Goal: Task Accomplishment & Management: Manage account settings

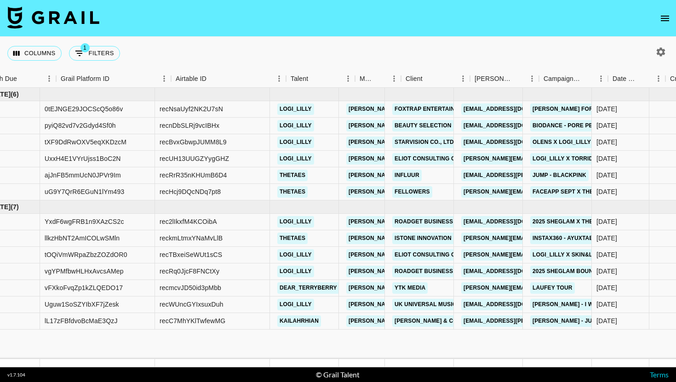
scroll to position [0, 43]
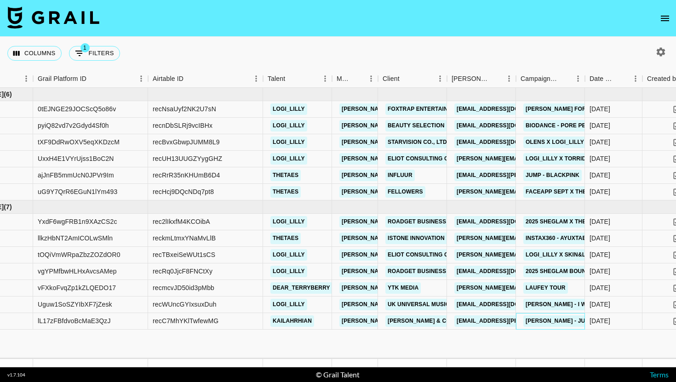
click at [520, 320] on div "[PERSON_NAME] - Just Two Girls" at bounding box center [550, 321] width 69 height 17
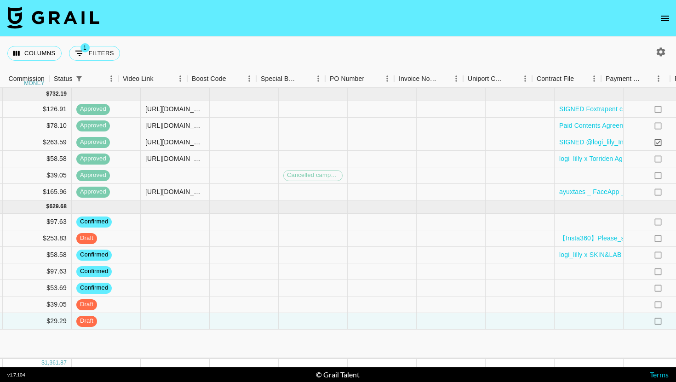
scroll to position [0, 1073]
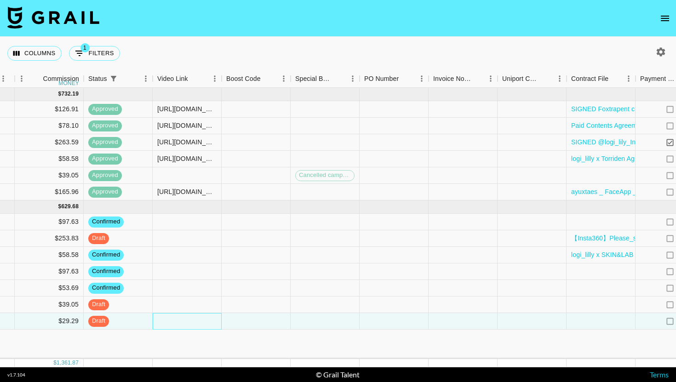
click at [202, 320] on div at bounding box center [187, 321] width 69 height 17
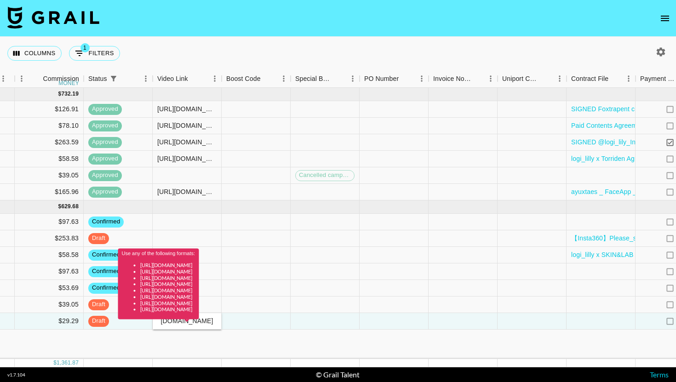
click at [199, 321] on div "Use any of the following formats: [URL][DOMAIN_NAME] [URL][DOMAIN_NAME] [URL][D…" at bounding box center [158, 287] width 81 height 77
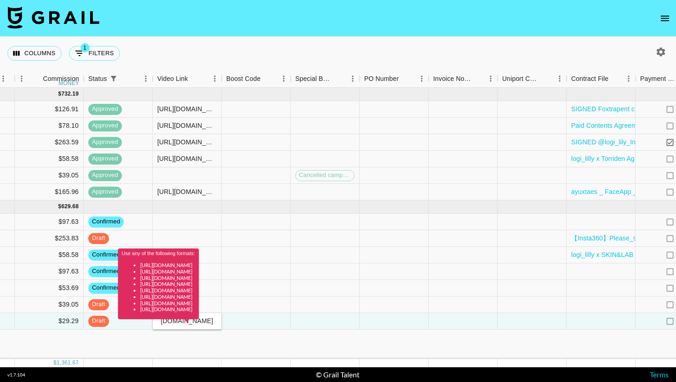
scroll to position [0, 0]
click at [199, 321] on div "Use any of the following formats: [URL][DOMAIN_NAME] [URL][DOMAIN_NAME] [URL][D…" at bounding box center [158, 287] width 81 height 77
click at [189, 326] on div "[URL][DOMAIN_NAME]" at bounding box center [187, 321] width 69 height 17
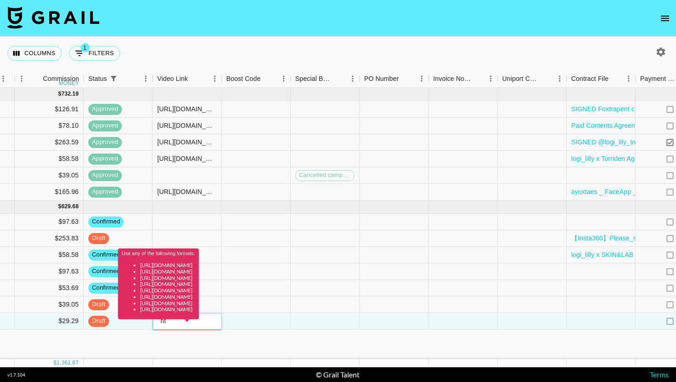
type input "h"
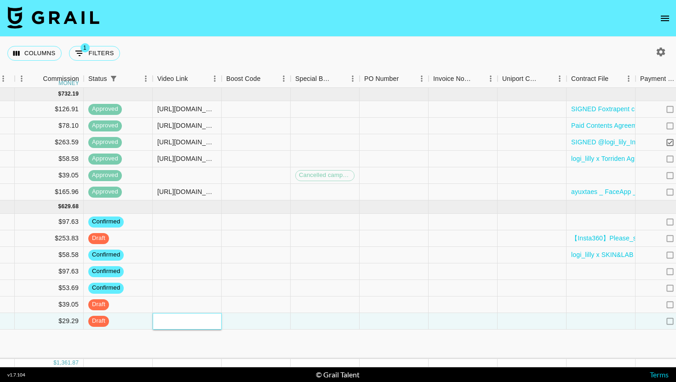
paste input "[URL][DOMAIN_NAME]"
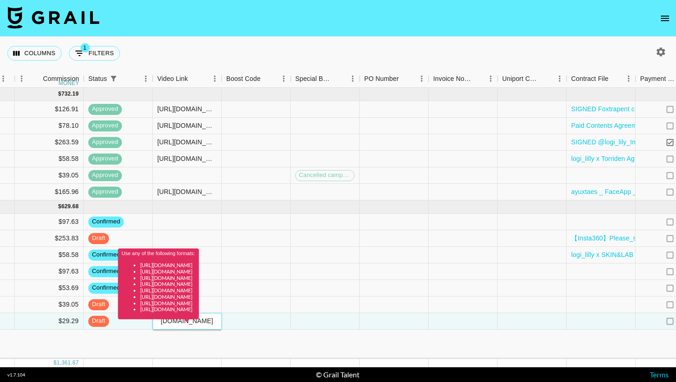
type input "[URL][DOMAIN_NAME]"
click at [199, 323] on div "Use any of the following formats: [URL][DOMAIN_NAME] [URL][DOMAIN_NAME] [URL][D…" at bounding box center [158, 287] width 81 height 77
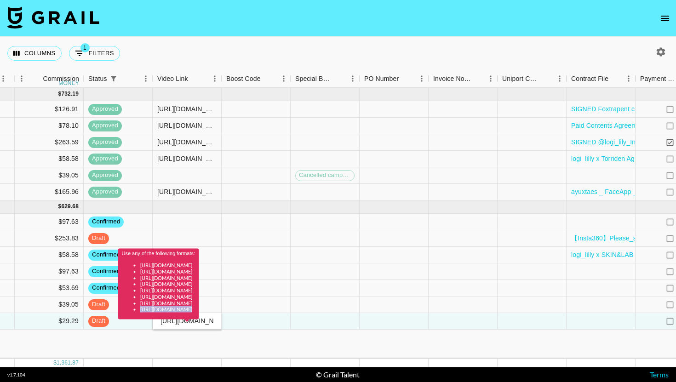
click at [199, 323] on div "Use any of the following formats: [URL][DOMAIN_NAME] [URL][DOMAIN_NAME] [URL][D…" at bounding box center [158, 287] width 81 height 77
click at [199, 324] on div "Use any of the following formats: [URL][DOMAIN_NAME] [URL][DOMAIN_NAME] [URL][D…" at bounding box center [158, 287] width 81 height 77
click at [305, 281] on div at bounding box center [325, 288] width 69 height 17
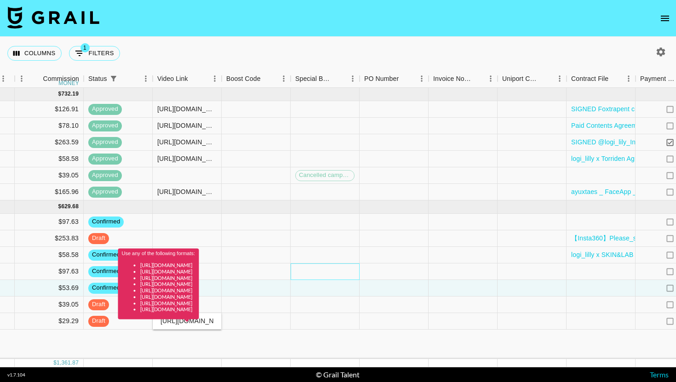
click at [315, 265] on div at bounding box center [325, 272] width 69 height 17
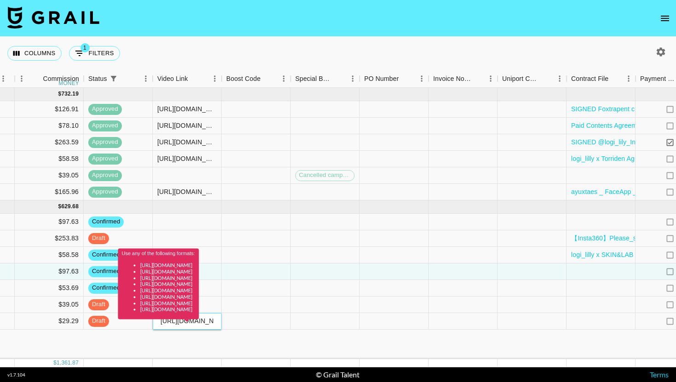
click at [198, 323] on div "Use any of the following formats: [URL][DOMAIN_NAME] [URL][DOMAIN_NAME] [URL][D…" at bounding box center [158, 287] width 81 height 77
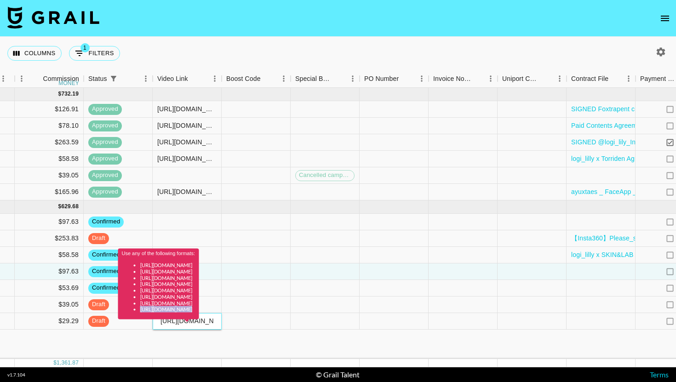
click at [178, 327] on div "[URL][DOMAIN_NAME]" at bounding box center [187, 321] width 69 height 17
click at [178, 320] on div "Use any of the following formats: [URL][DOMAIN_NAME] [URL][DOMAIN_NAME] [URL][D…" at bounding box center [158, 287] width 81 height 77
click at [180, 326] on div "[URL][DOMAIN_NAME]" at bounding box center [187, 321] width 69 height 17
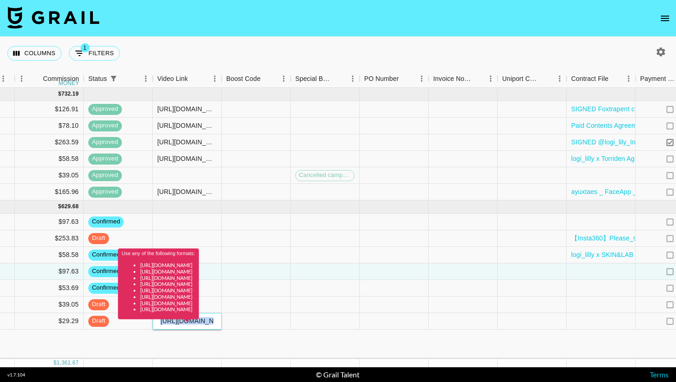
click at [180, 326] on div "[URL][DOMAIN_NAME]" at bounding box center [187, 321] width 69 height 17
click at [185, 322] on span at bounding box center [186, 322] width 5 height 4
click at [184, 325] on div "Use any of the following formats: [URL][DOMAIN_NAME] [URL][DOMAIN_NAME] [URL][D…" at bounding box center [158, 287] width 81 height 77
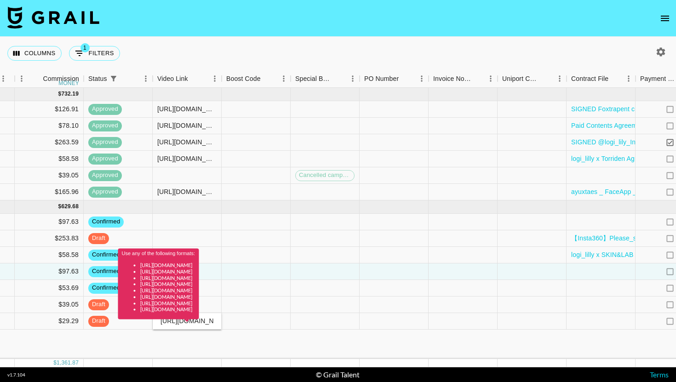
click at [184, 325] on div "Use any of the following formats: [URL][DOMAIN_NAME] [URL][DOMAIN_NAME] [URL][D…" at bounding box center [158, 287] width 81 height 77
click at [174, 326] on div "[URL][DOMAIN_NAME]" at bounding box center [187, 321] width 69 height 17
click at [170, 327] on div "[URL][DOMAIN_NAME]" at bounding box center [187, 321] width 69 height 17
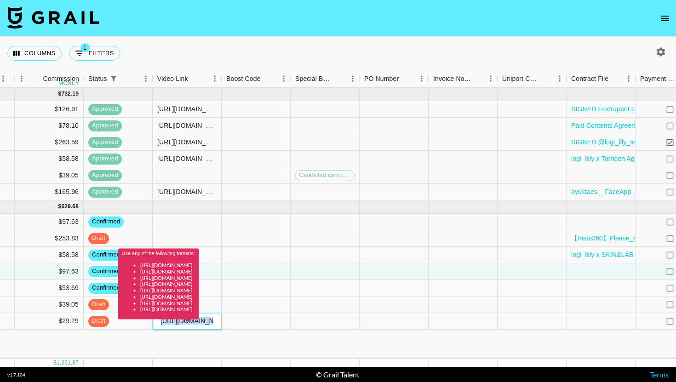
click at [170, 327] on div "[URL][DOMAIN_NAME]" at bounding box center [187, 321] width 69 height 17
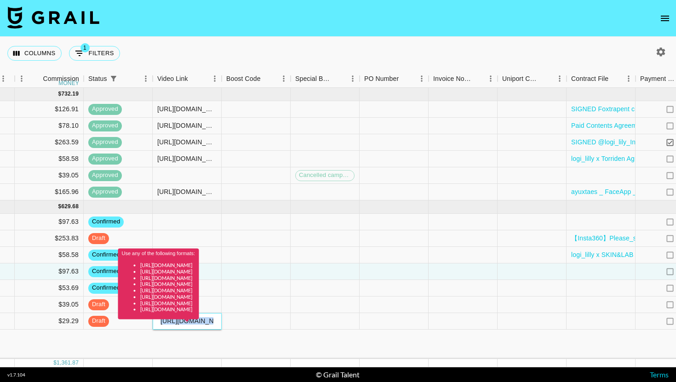
click at [170, 327] on div "[URL][DOMAIN_NAME]" at bounding box center [187, 321] width 69 height 17
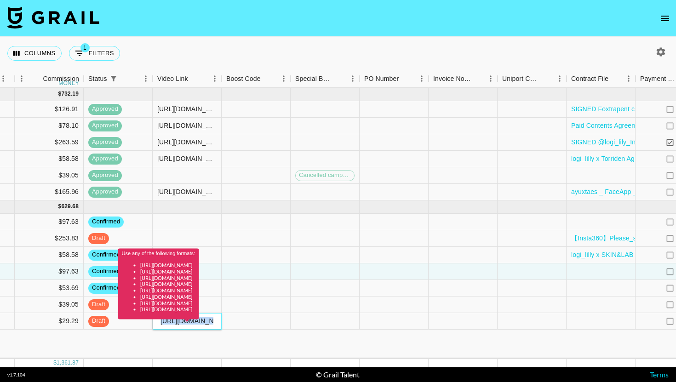
click at [170, 327] on div "[URL][DOMAIN_NAME]" at bounding box center [187, 321] width 69 height 17
click at [173, 328] on div "[URL][DOMAIN_NAME]" at bounding box center [187, 321] width 69 height 17
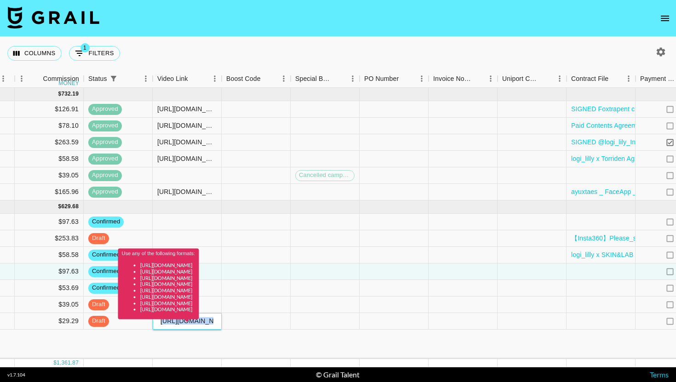
click at [173, 328] on div "[URL][DOMAIN_NAME]" at bounding box center [187, 321] width 69 height 17
click at [180, 326] on div "[URL][DOMAIN_NAME]" at bounding box center [187, 321] width 69 height 17
click at [183, 320] on div "Use any of the following formats: [URL][DOMAIN_NAME] [URL][DOMAIN_NAME] [URL][D…" at bounding box center [158, 287] width 81 height 77
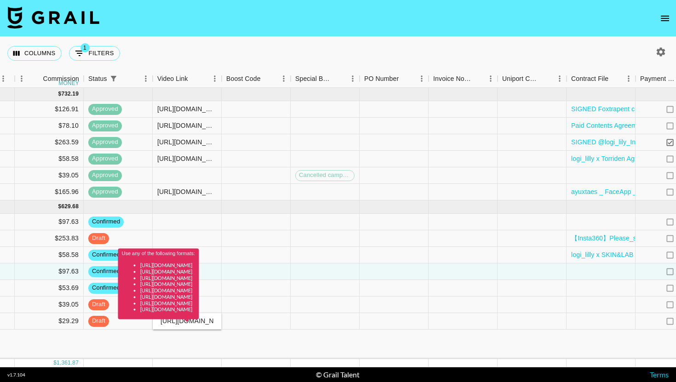
click at [183, 321] on div "Use any of the following formats: [URL][DOMAIN_NAME] [URL][DOMAIN_NAME] [URL][D…" at bounding box center [158, 287] width 81 height 77
click at [286, 225] on div at bounding box center [256, 222] width 69 height 17
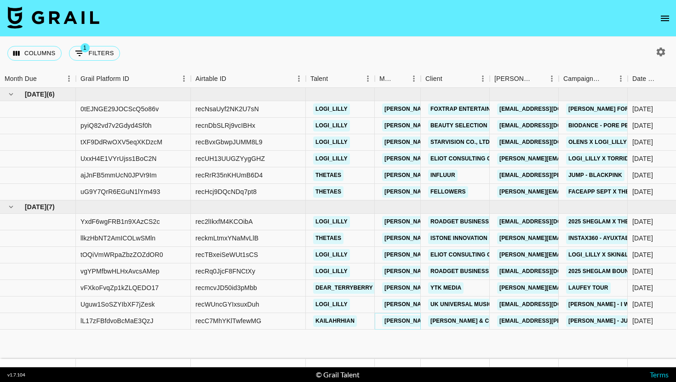
click at [397, 318] on link "[PERSON_NAME][EMAIL_ADDRESS][PERSON_NAME][DOMAIN_NAME]" at bounding box center [480, 321] width 197 height 11
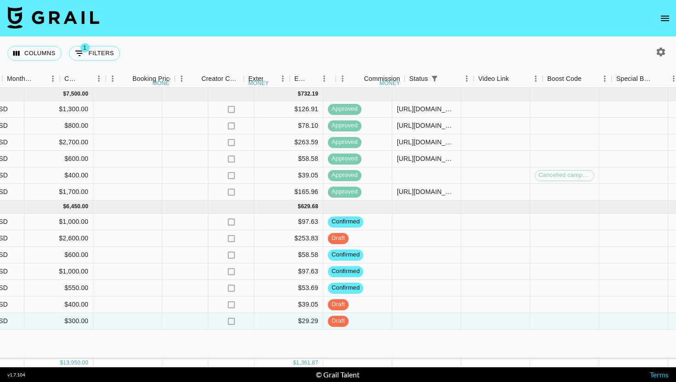
scroll to position [0, 900]
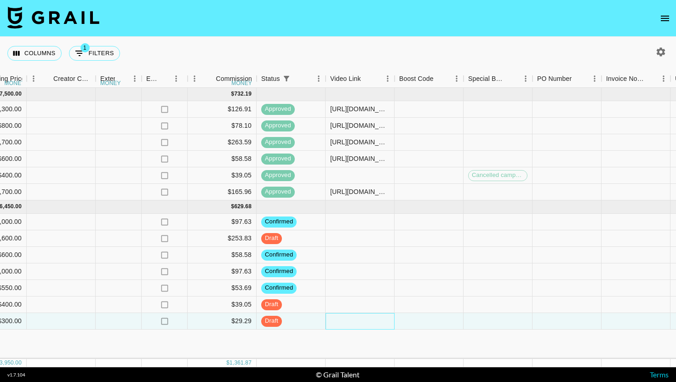
click at [357, 323] on div at bounding box center [360, 321] width 69 height 17
type input "https://www.tiktok.com/@kailahrhian/video/7558233830050614559?_r=1&_t=ZP-90KncY…"
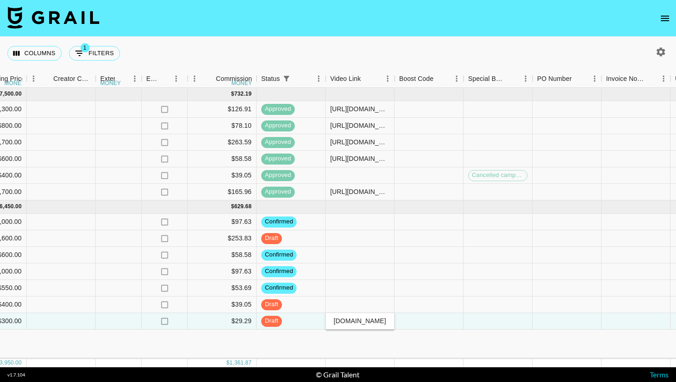
click at [401, 339] on div "[DATE] ( 6 ) $ 7,500.00 $ 732.19 0tEJNGE29JOCScQ5o86v recNsaUyf2NK2U7sN logi_li…" at bounding box center [76, 223] width 1952 height 271
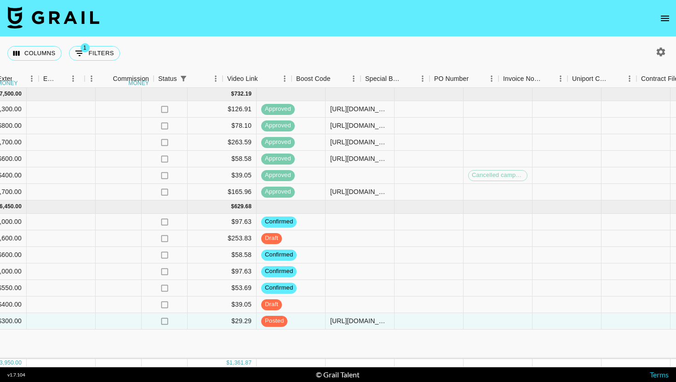
scroll to position [0, 1276]
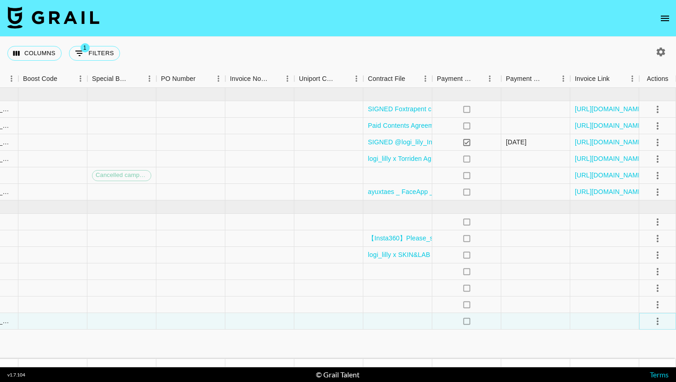
click at [660, 323] on icon "select merge strategy" at bounding box center [657, 321] width 11 height 11
click at [647, 303] on div "Approve" at bounding box center [638, 301] width 28 height 11
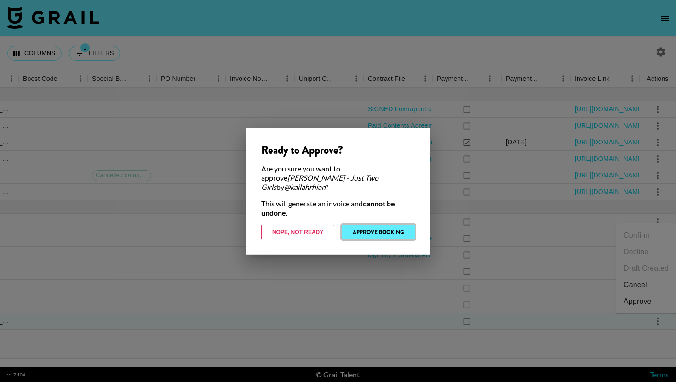
click at [395, 228] on button "Approve Booking" at bounding box center [378, 232] width 73 height 15
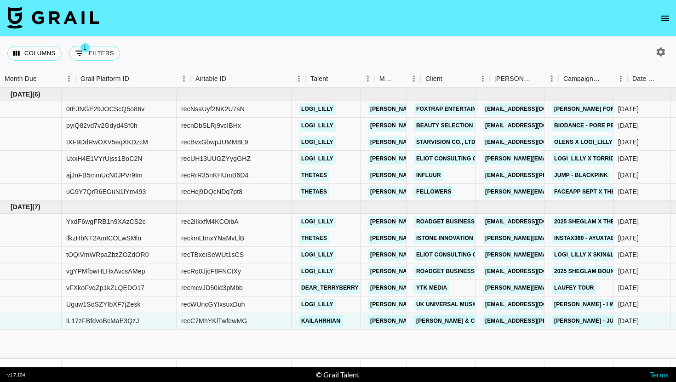
scroll to position [0, 0]
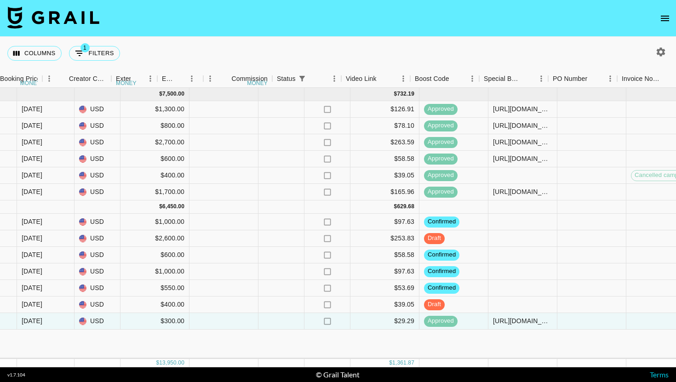
scroll to position [0, 884]
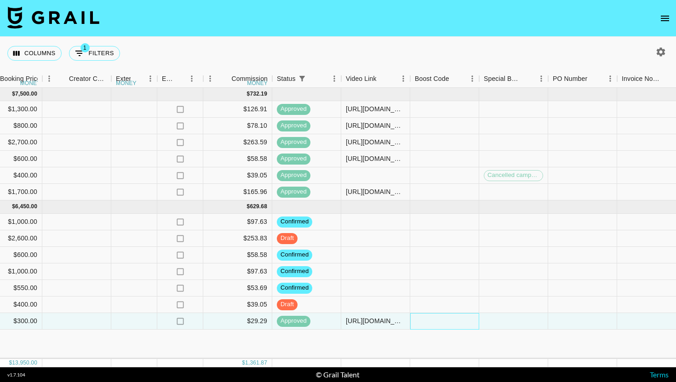
click at [431, 327] on div at bounding box center [444, 321] width 69 height 17
type input "#kC+oFYX5X9seVFJJL53b/gNU5EsHm5QM2PJOUBf30W/08uRL1j7OwLpX0cZpYtM="
click at [444, 342] on div "[DATE] ( 6 ) $ 7,500.00 $ 732.19 0tEJNGE29JOCScQ5o86v recNsaUyf2NK2U7sN logi_li…" at bounding box center [92, 223] width 1952 height 271
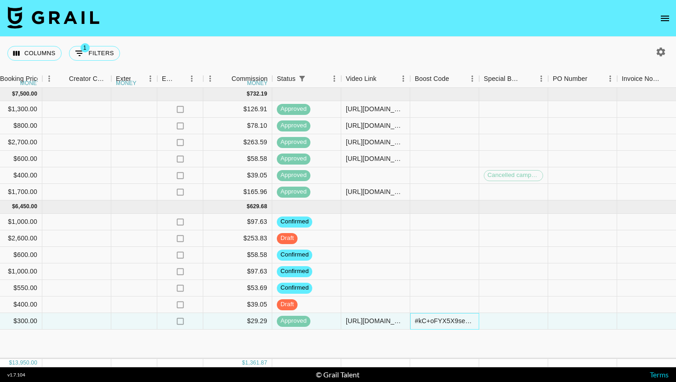
click at [459, 320] on div "#kC+oFYX5X9seVFJJL53b/gNU5EsHm5QM2PJOUBf30W/08uRL1j7OwLpX0cZpYtM=" at bounding box center [444, 320] width 59 height 9
click at [464, 323] on div "#kC+oFYX5X9seVFJJL53b/gNU5EsHm5QM2PJOUBf30W/08uRL1j7OwLpX0cZpYtM=" at bounding box center [444, 320] width 59 height 9
click at [464, 323] on input "#kC+oFYX5X9seVFJJL53b/gNU5EsHm5QM2PJOUBf30W/08uRL1j7OwLpX0cZpYtM=" at bounding box center [445, 321] width 68 height 7
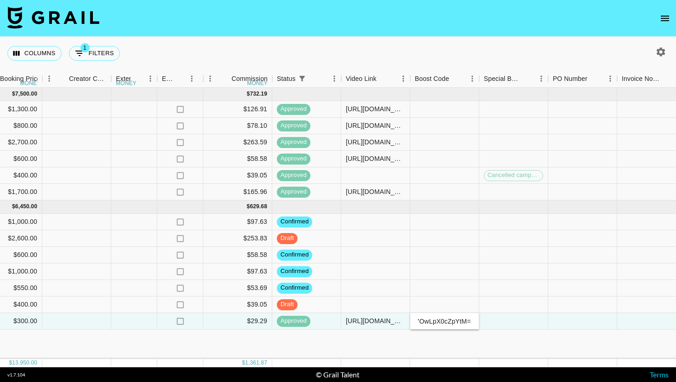
click at [464, 339] on div "[DATE] ( 6 ) $ 7,500.00 $ 732.19 0tEJNGE29JOCScQ5o86v recNsaUyf2NK2U7sN logi_li…" at bounding box center [92, 223] width 1952 height 271
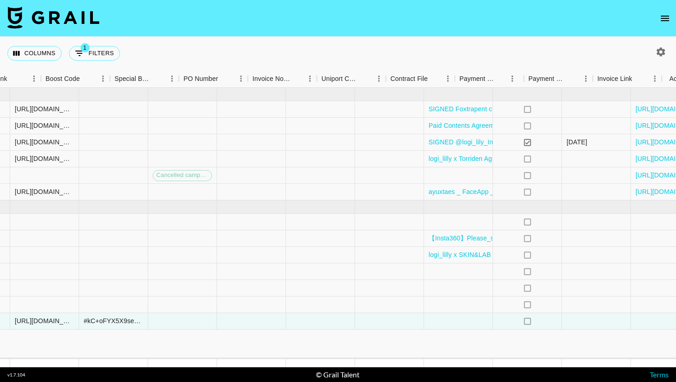
scroll to position [0, 1276]
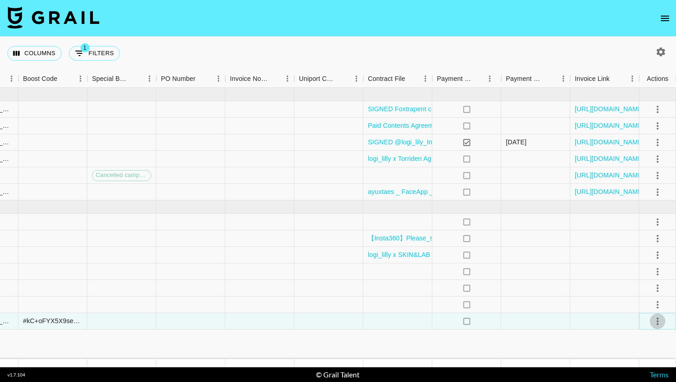
click at [660, 319] on icon "select merge strategy" at bounding box center [657, 321] width 11 height 11
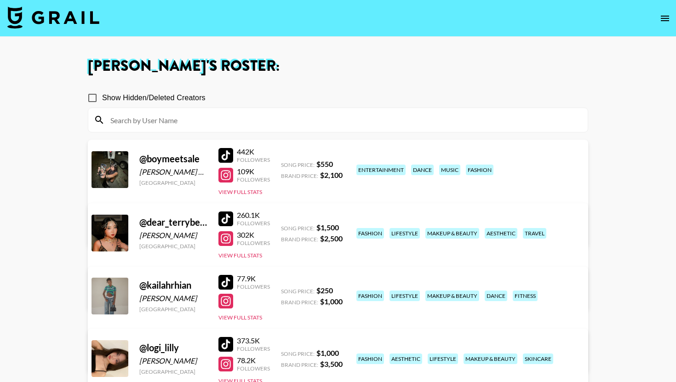
click at [73, 23] on img at bounding box center [53, 17] width 92 height 22
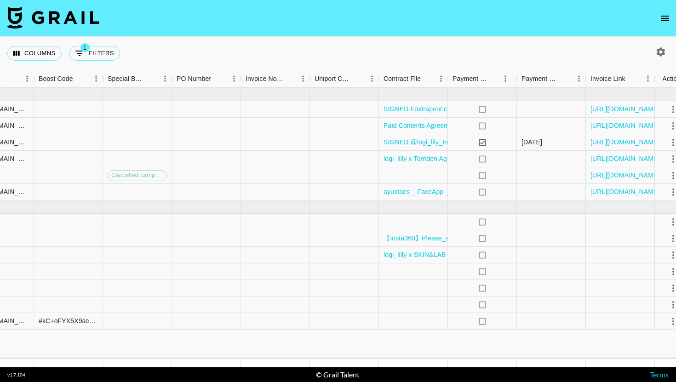
scroll to position [0, 1276]
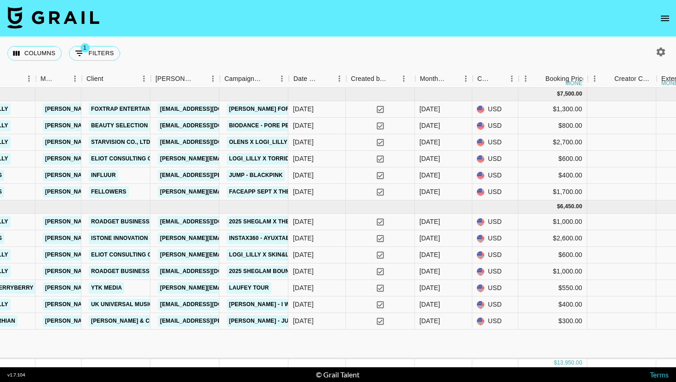
scroll to position [0, 337]
